Goal: Transaction & Acquisition: Obtain resource

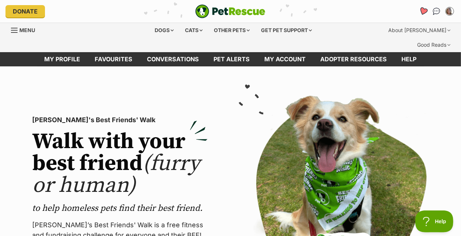
click at [368, 15] on icon "Favourites" at bounding box center [423, 11] width 9 height 8
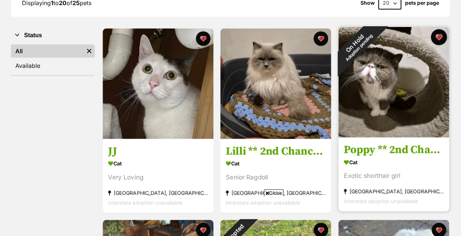
click at [439, 45] on button "favourite" at bounding box center [439, 37] width 16 height 16
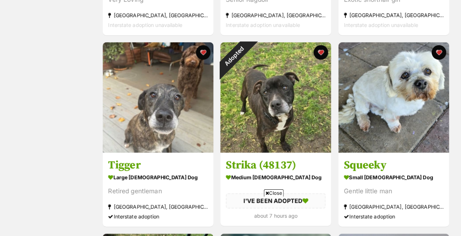
scroll to position [320, 0]
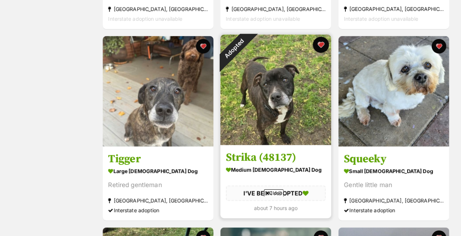
click at [320, 53] on button "favourite" at bounding box center [321, 45] width 16 height 16
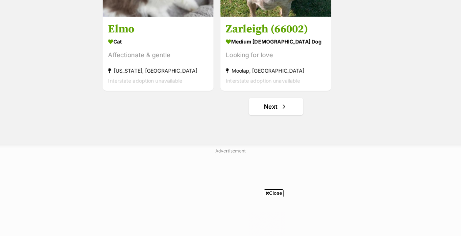
scroll to position [0, 0]
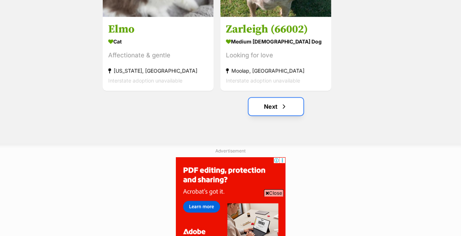
click at [269, 115] on link "Next" at bounding box center [275, 107] width 55 height 18
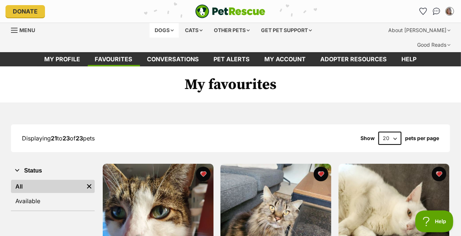
click at [149, 38] on div "Dogs" at bounding box center [163, 30] width 29 height 15
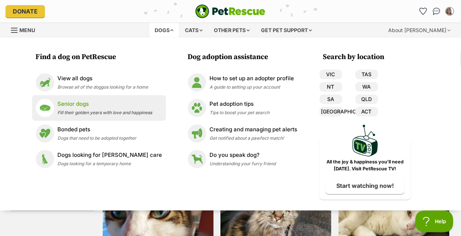
click at [58, 109] on p "Senior dogs" at bounding box center [105, 104] width 95 height 8
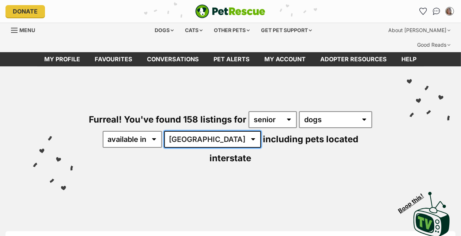
click at [164, 148] on select "Australia ACT NSW NT QLD SA TAS VIC WA" at bounding box center [212, 139] width 97 height 17
select select "VIC"
click at [164, 148] on select "Australia ACT NSW NT QLD SA TAS VIC WA" at bounding box center [212, 139] width 97 height 17
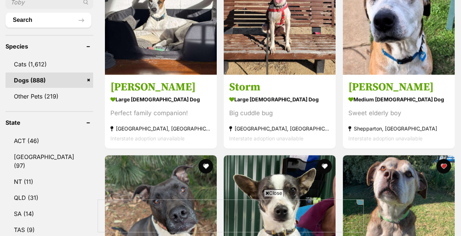
scroll to position [311, 0]
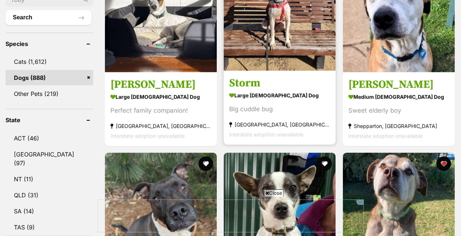
click at [267, 71] on img at bounding box center [280, 15] width 112 height 112
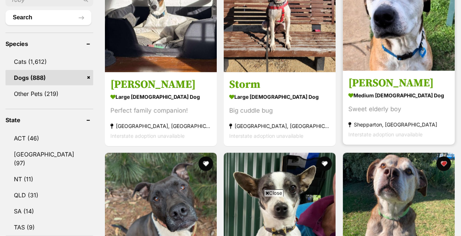
click at [397, 62] on img at bounding box center [399, 15] width 112 height 112
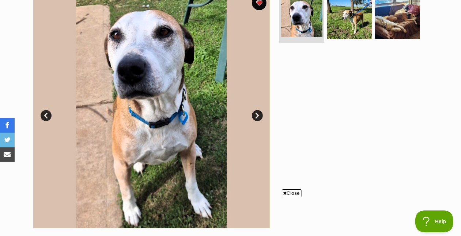
click at [261, 121] on link "Next" at bounding box center [257, 115] width 11 height 11
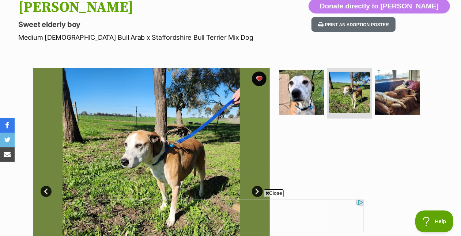
scroll to position [104, 0]
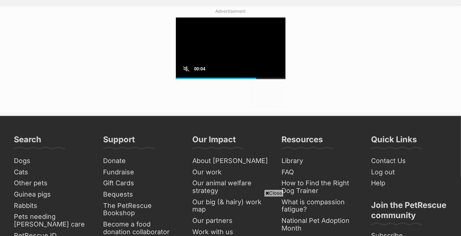
scroll to position [1962, 0]
